Goal: Information Seeking & Learning: Learn about a topic

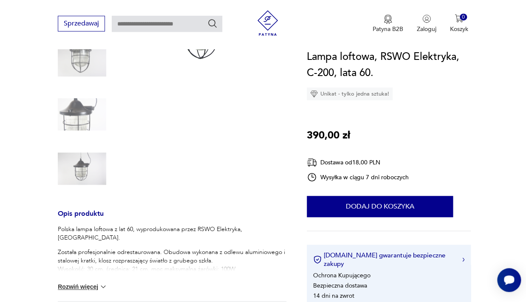
scroll to position [156, 0]
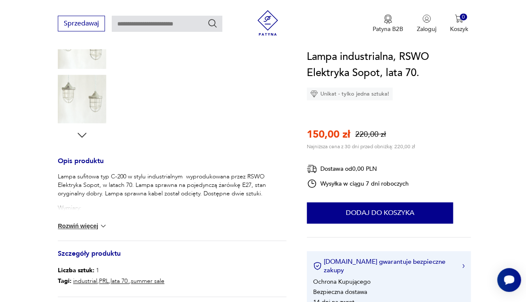
scroll to position [285, 0]
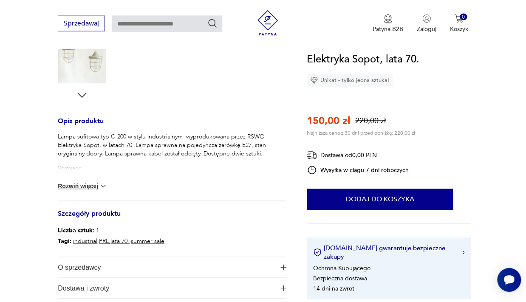
click at [69, 183] on button "Rozwiń więcej" at bounding box center [82, 186] width 49 height 8
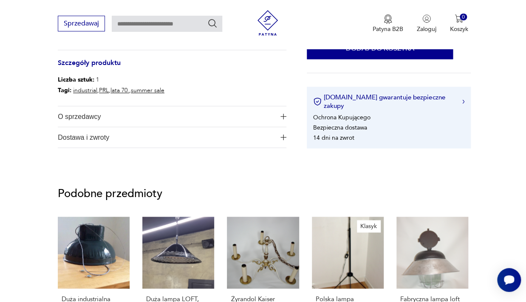
scroll to position [446, 0]
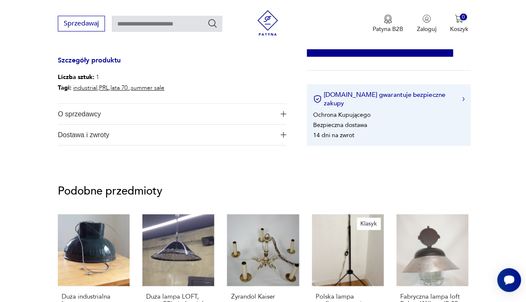
click at [126, 113] on span "O sprzedawcy" at bounding box center [166, 114] width 217 height 20
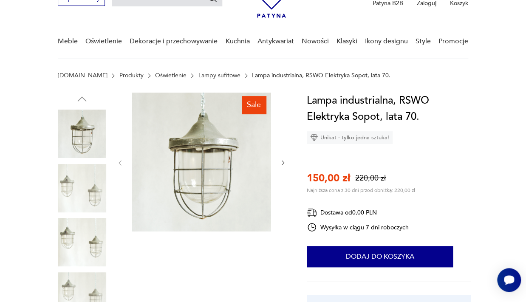
scroll to position [0, 0]
